Goal: Find specific page/section: Find specific page/section

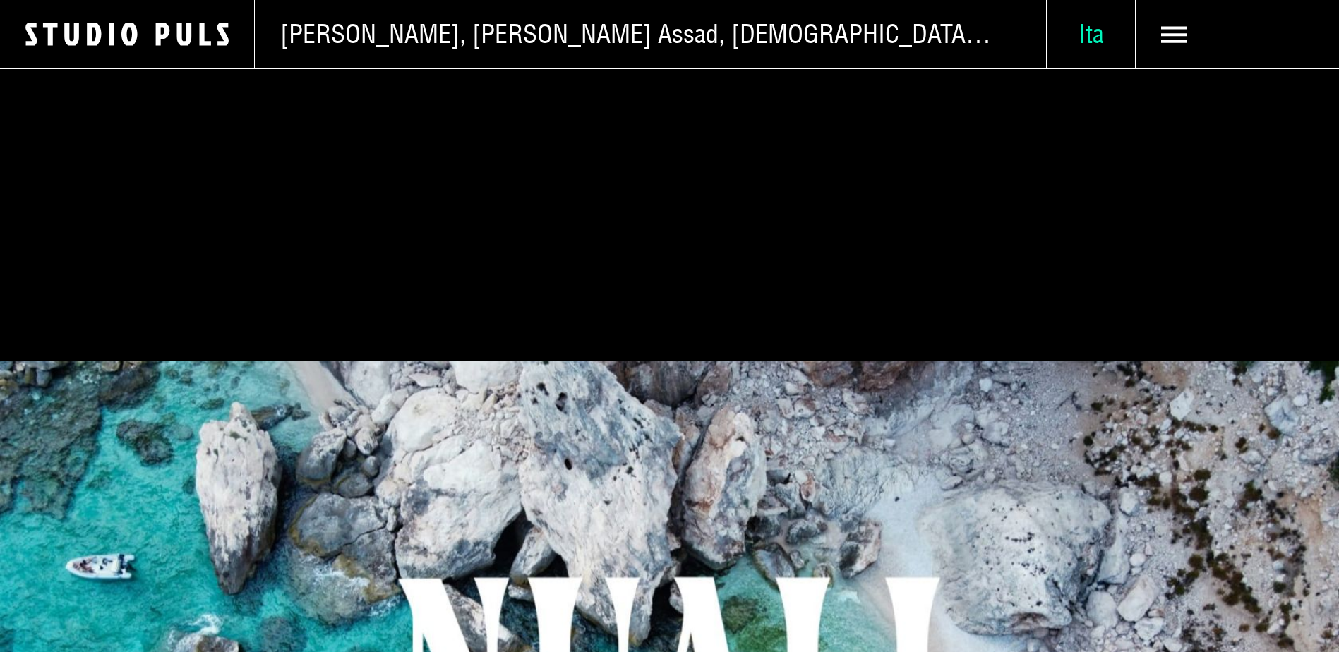
click at [1099, 34] on span "Ita" at bounding box center [1091, 34] width 88 height 32
click at [1087, 151] on span "Deu" at bounding box center [1092, 154] width 40 height 32
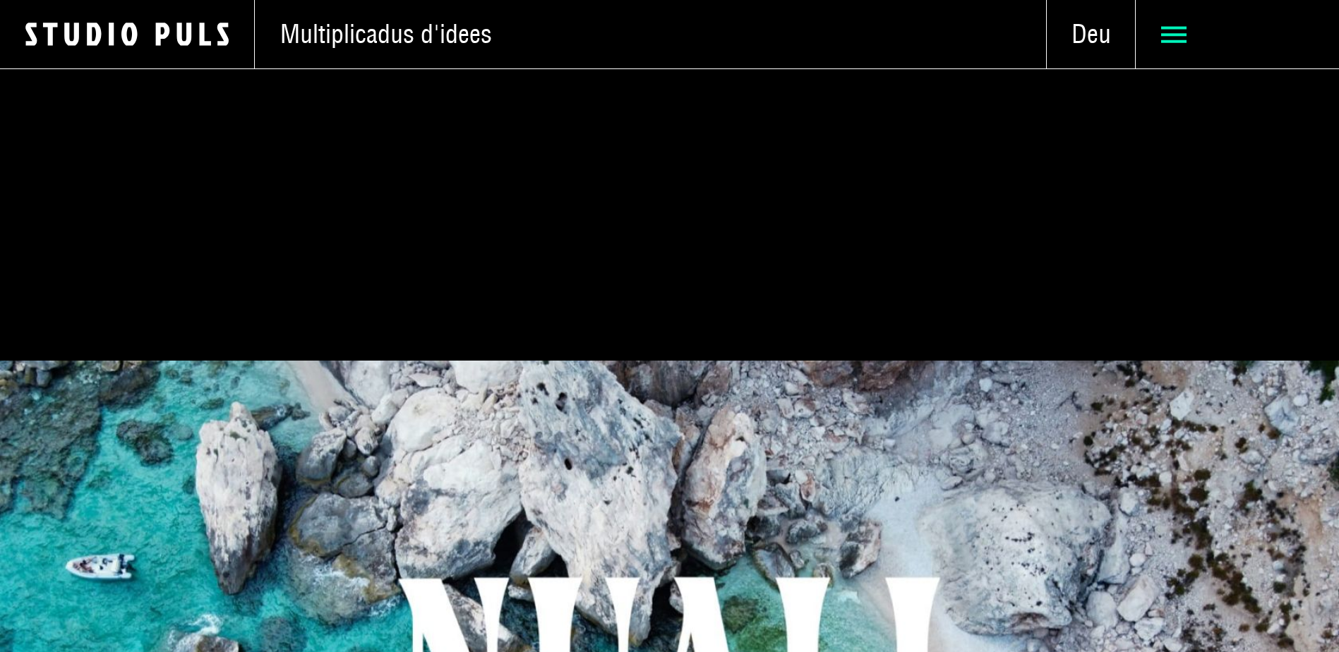
click at [1180, 33] on use at bounding box center [1173, 34] width 25 height 16
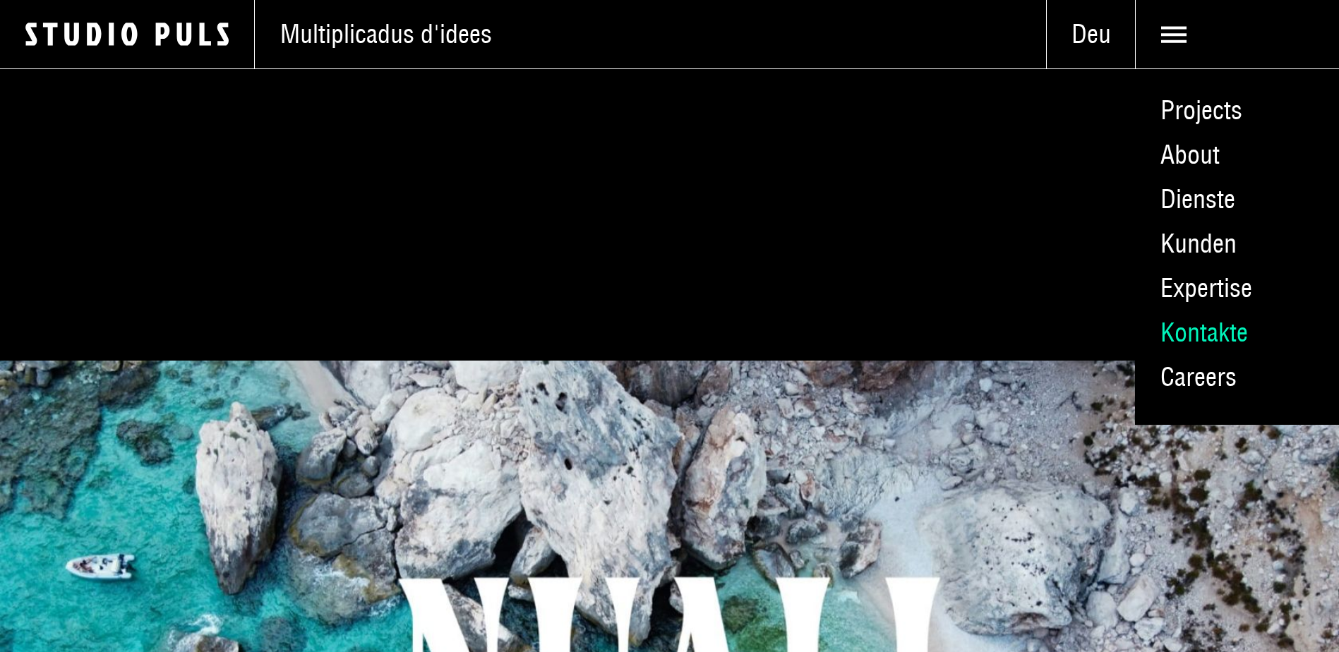
click at [1164, 337] on link "Kontakte" at bounding box center [1237, 333] width 204 height 44
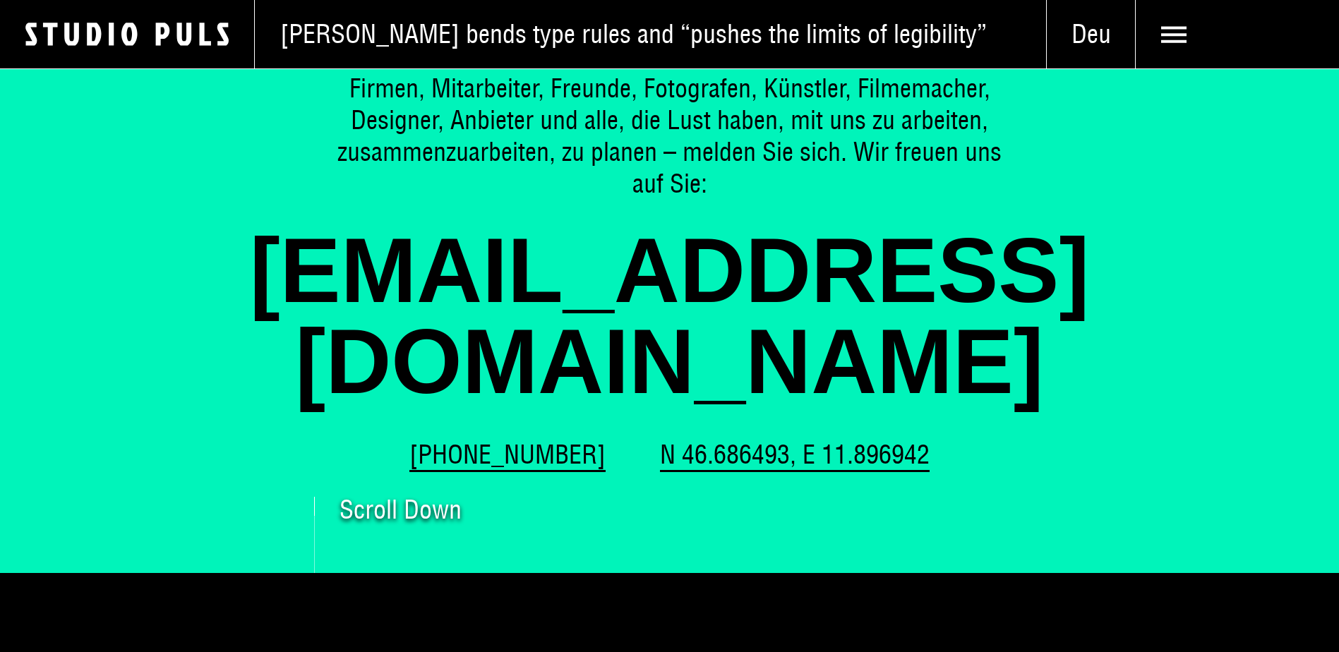
scroll to position [71, 0]
